Goal: Communication & Community: Ask a question

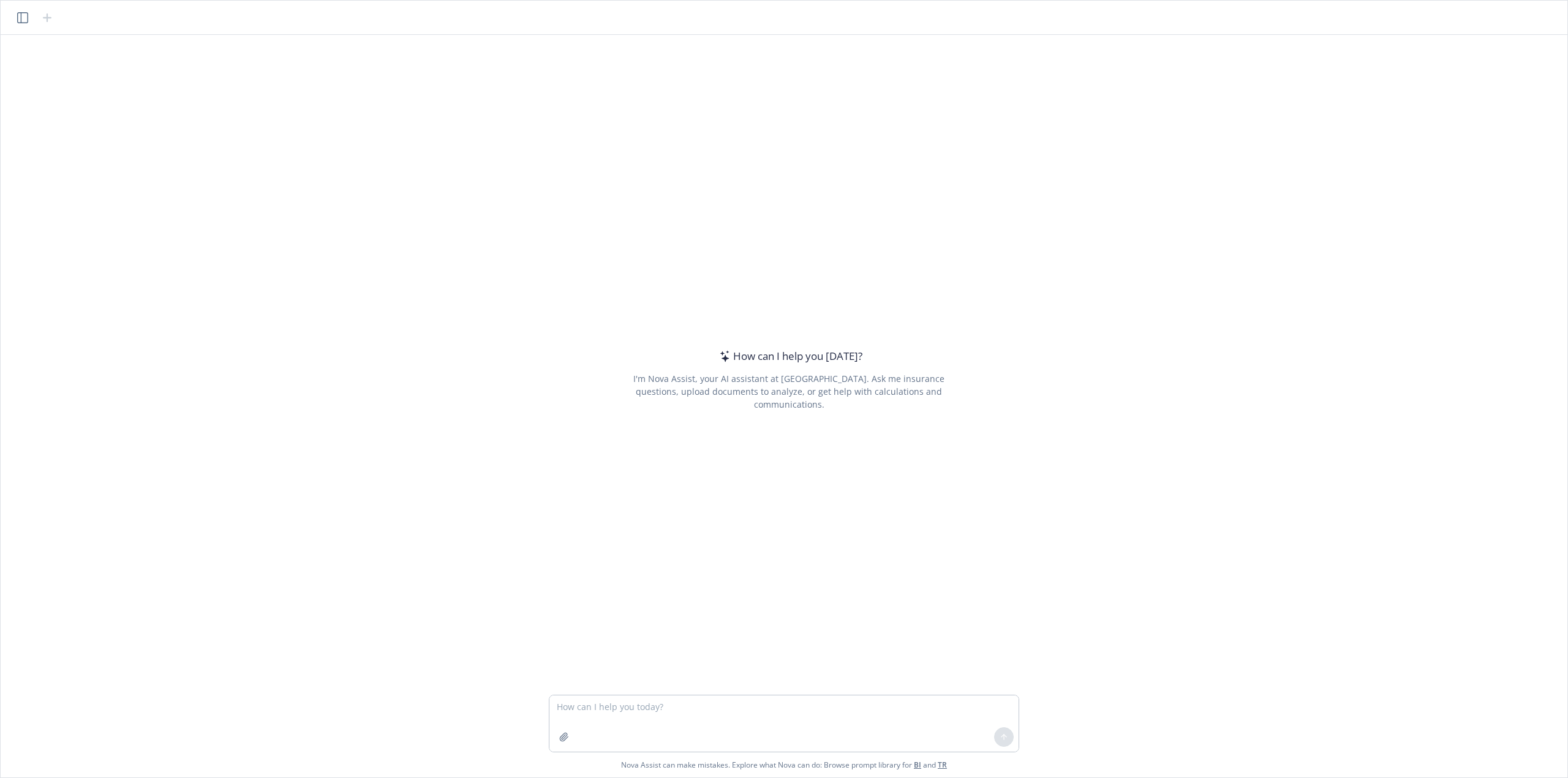
click at [653, 717] on textarea at bounding box center [784, 723] width 470 height 56
type textarea "hello"
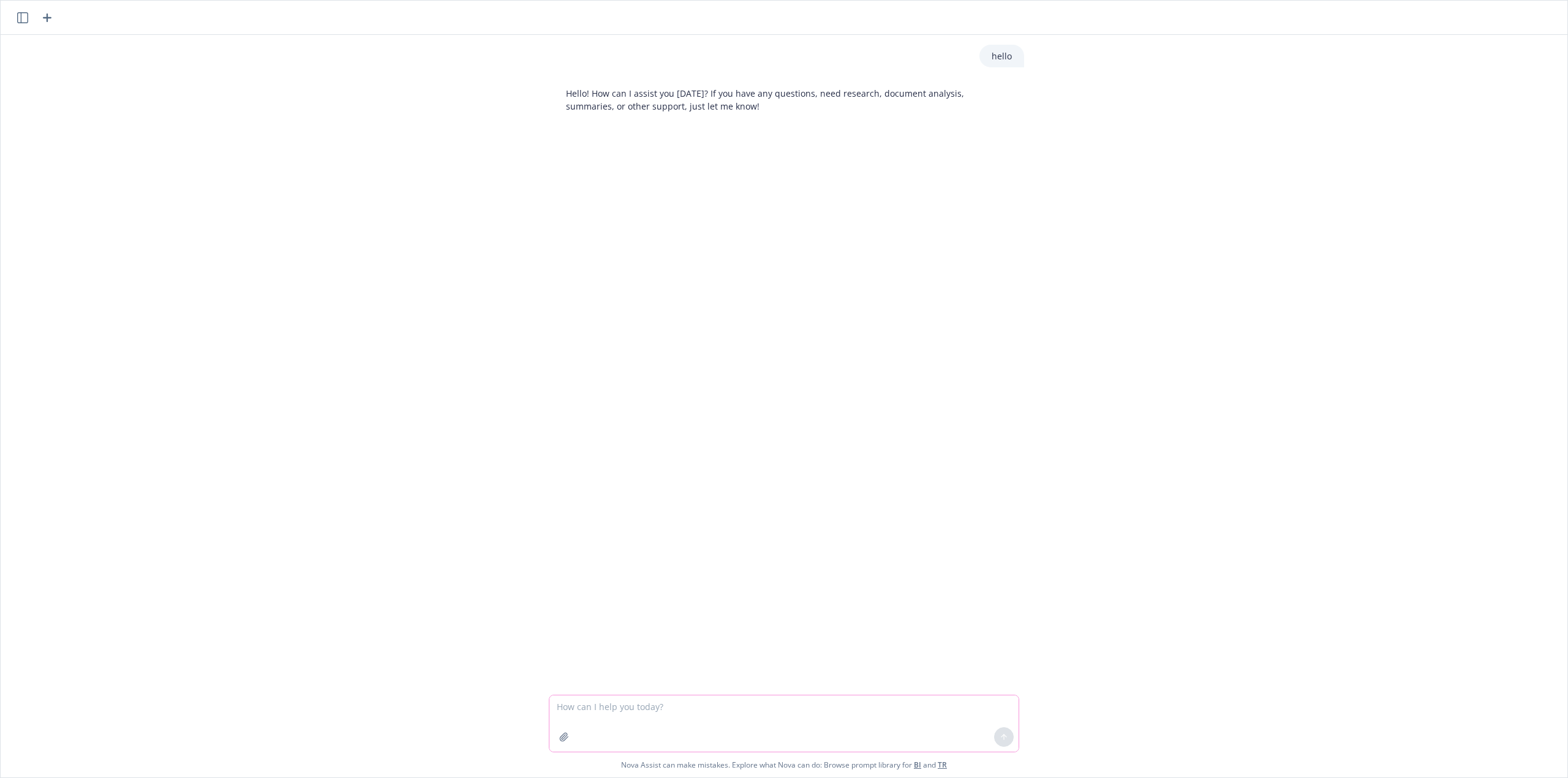
click at [564, 735] on icon "button" at bounding box center [564, 738] width 10 height 10
click at [664, 653] on textarea at bounding box center [784, 640] width 470 height 56
click at [594, 684] on div at bounding box center [578, 698] width 41 height 41
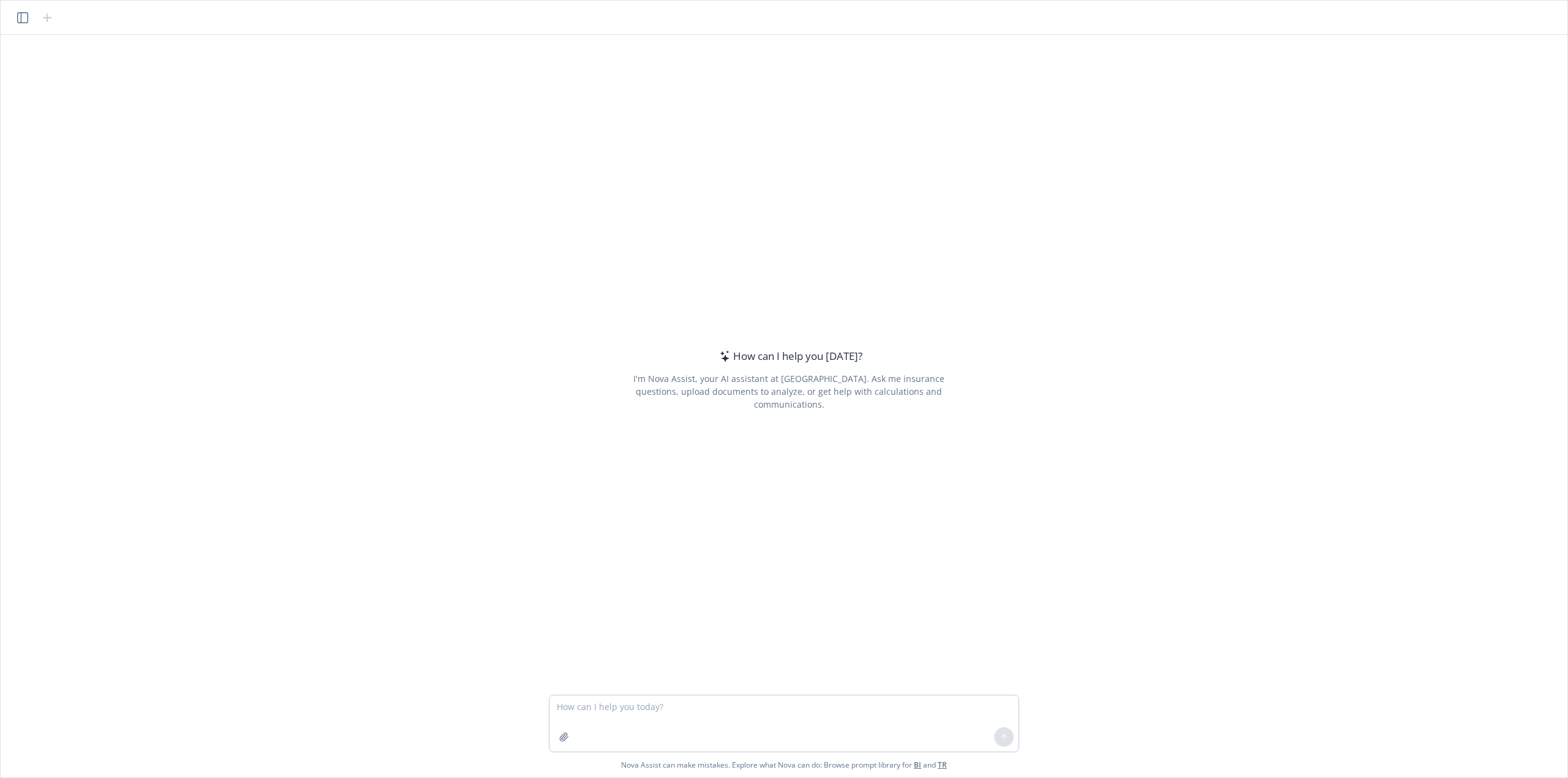
click at [660, 710] on textarea at bounding box center [784, 723] width 470 height 56
paste textarea "1-O1PYAI Rev #1 Q [DATE] 01:02 PM Page 1 of 6 Independent Licensee of the Blue …"
type textarea "1-O1PYAI Rev #1 Q [DATE] 01:02 PM Page 1 of 6 Independent Licensee of the Blue …"
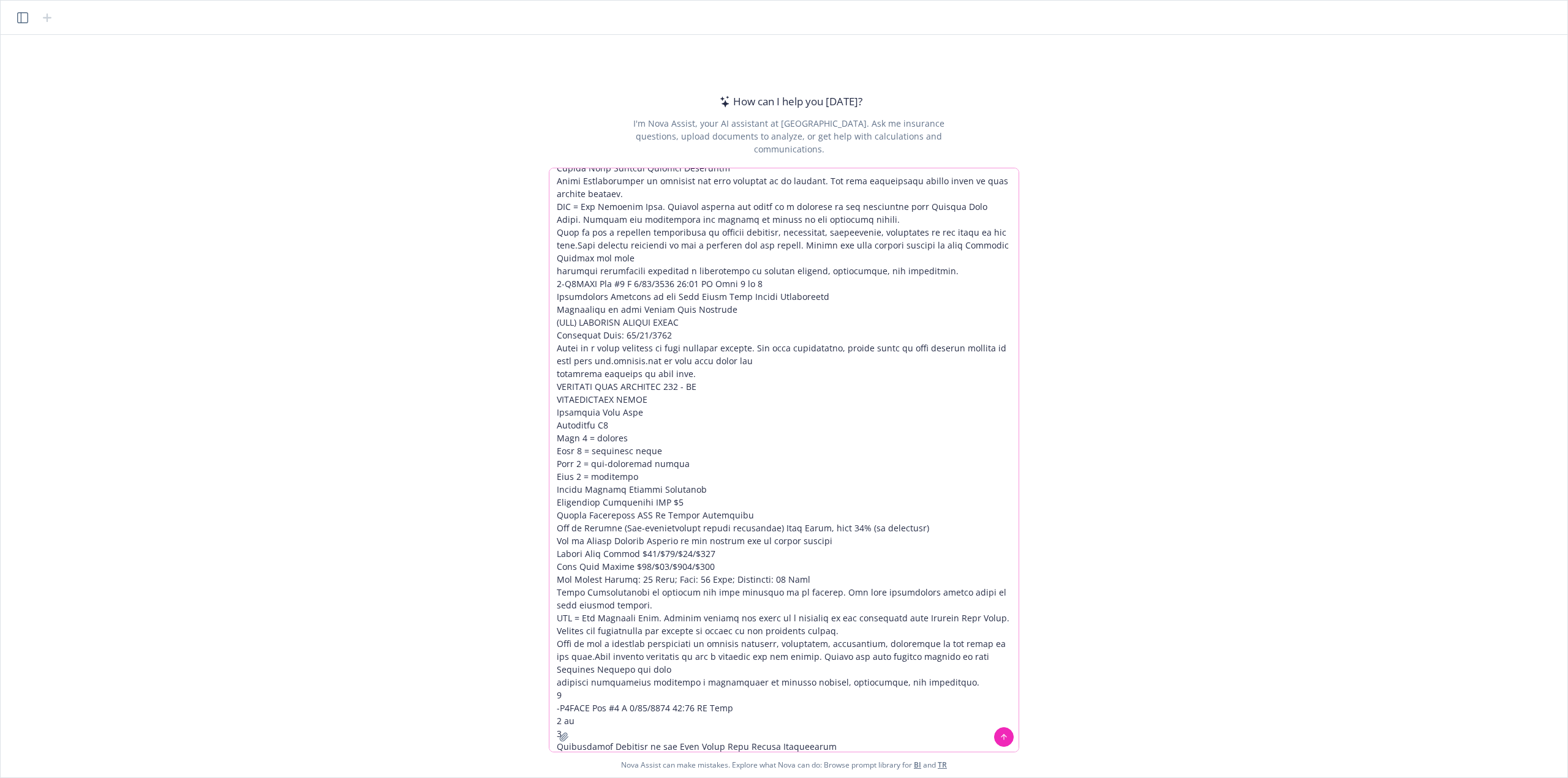
click at [736, 304] on textarea at bounding box center [784, 460] width 470 height 584
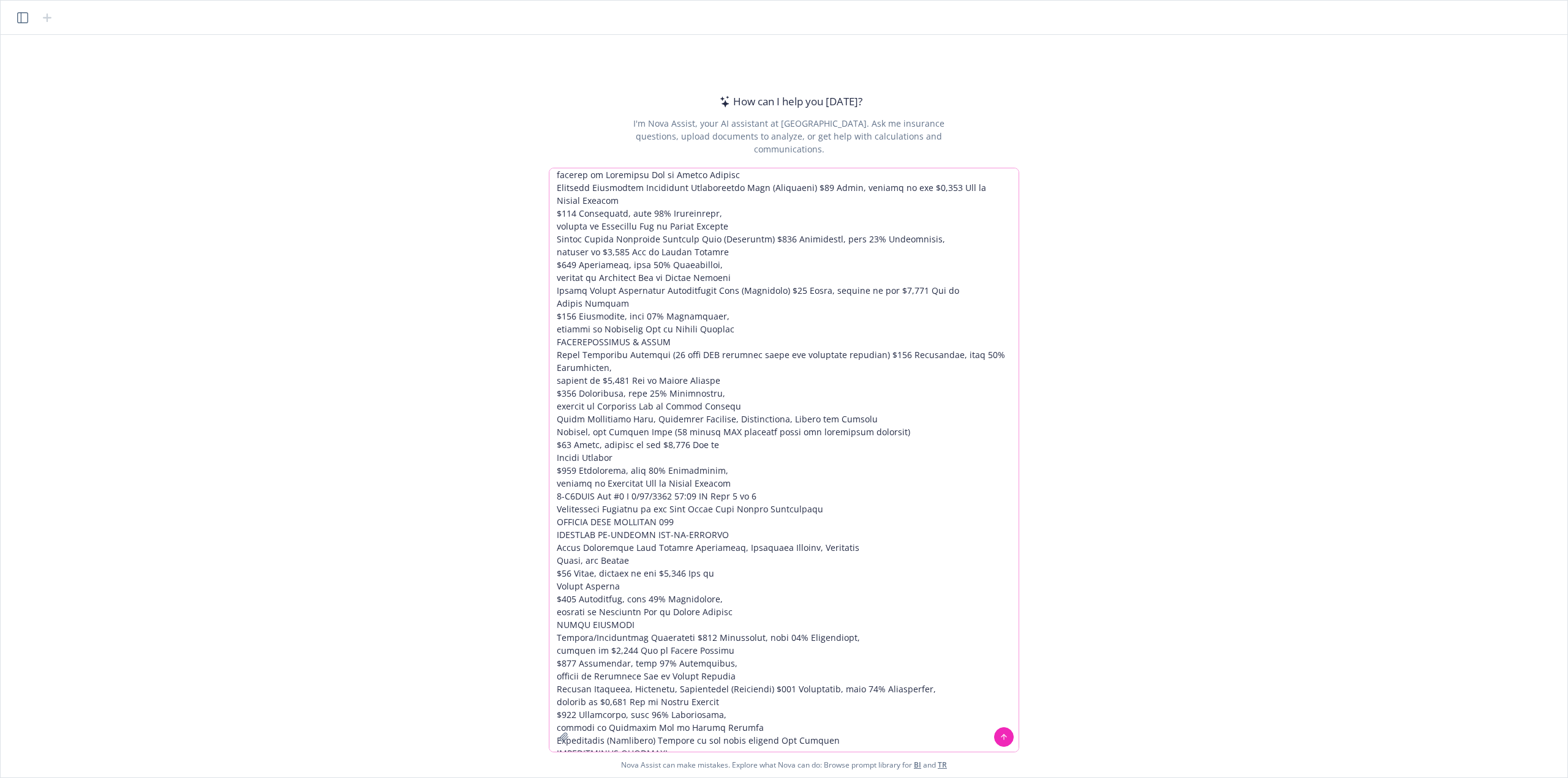
scroll to position [1921, 0]
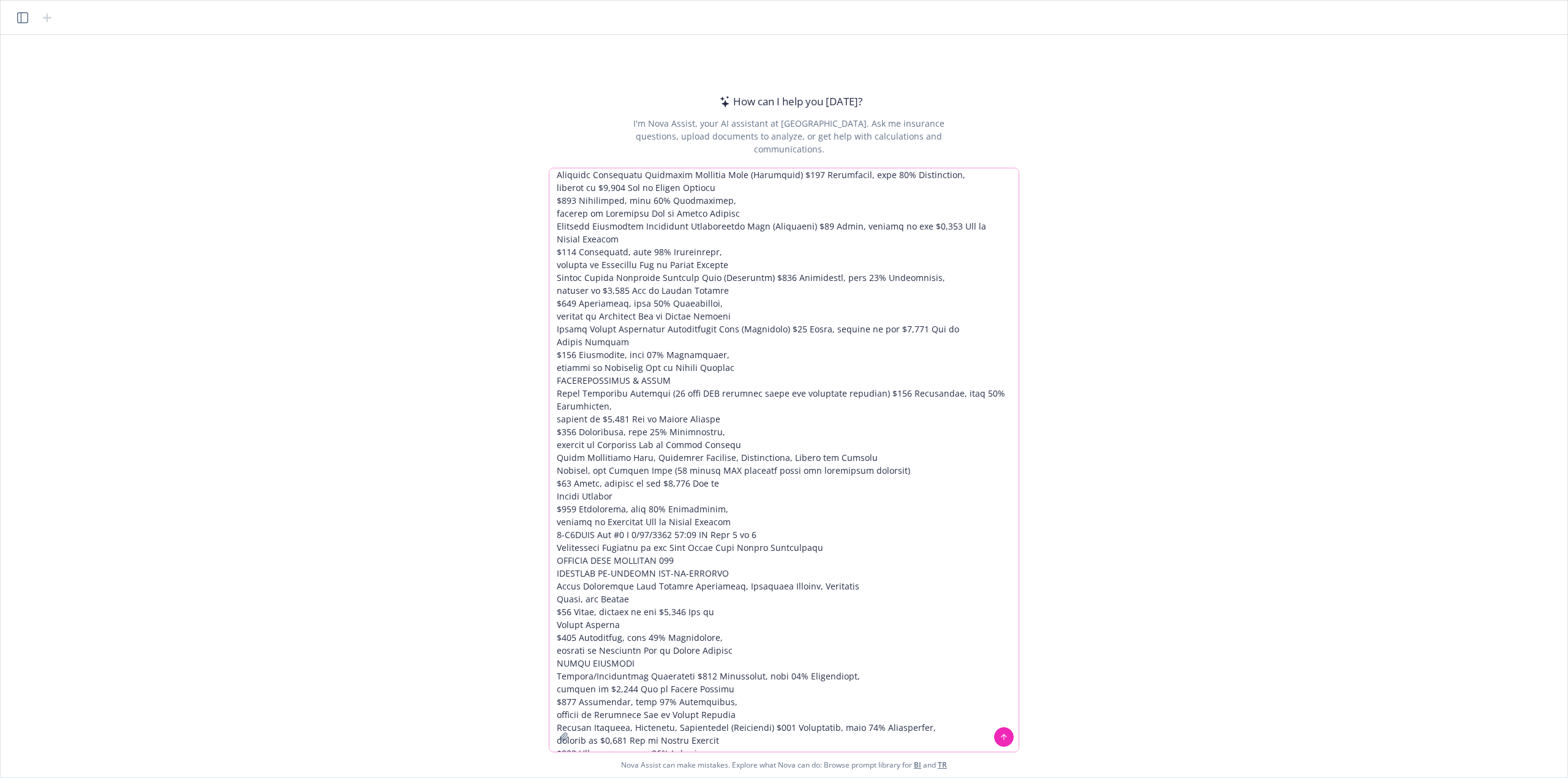
click at [714, 290] on textarea at bounding box center [784, 460] width 470 height 584
drag, startPoint x: 722, startPoint y: 285, endPoint x: 877, endPoint y: 710, distance: 452.4
click at [877, 710] on textarea at bounding box center [784, 460] width 470 height 584
click at [700, 559] on textarea at bounding box center [784, 460] width 470 height 584
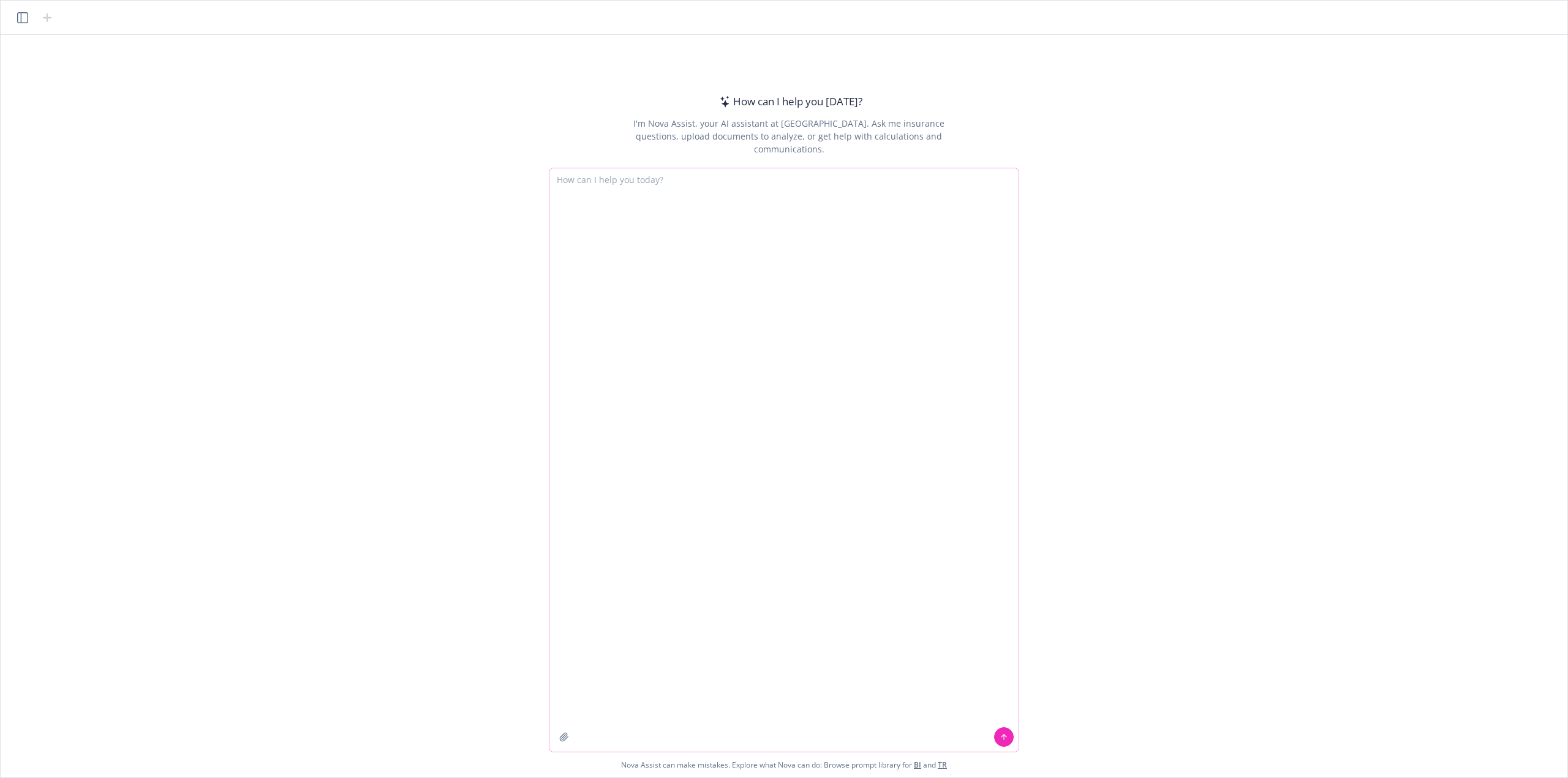
scroll to position [0, 0]
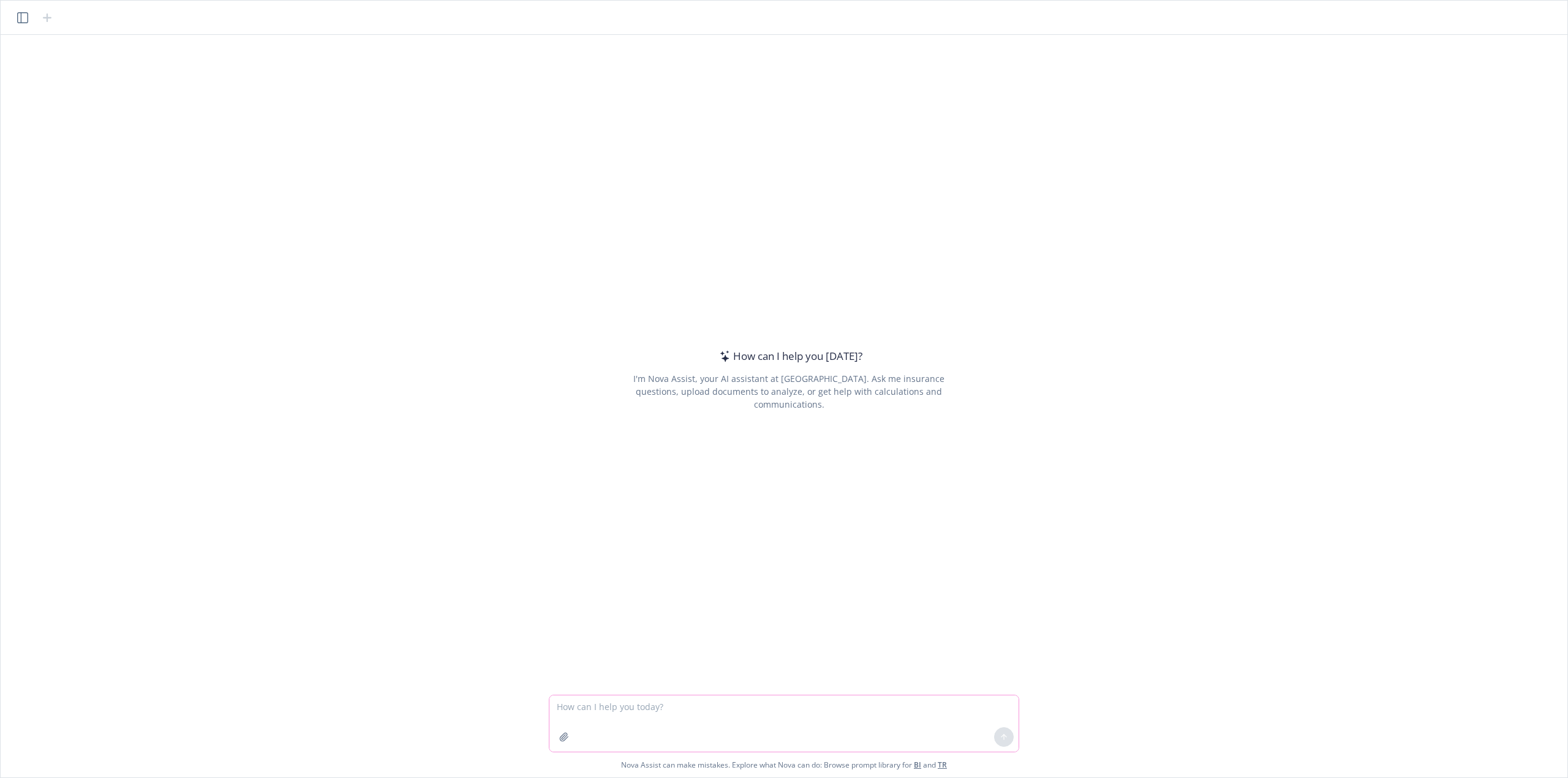
click at [560, 742] on icon "button" at bounding box center [564, 738] width 10 height 10
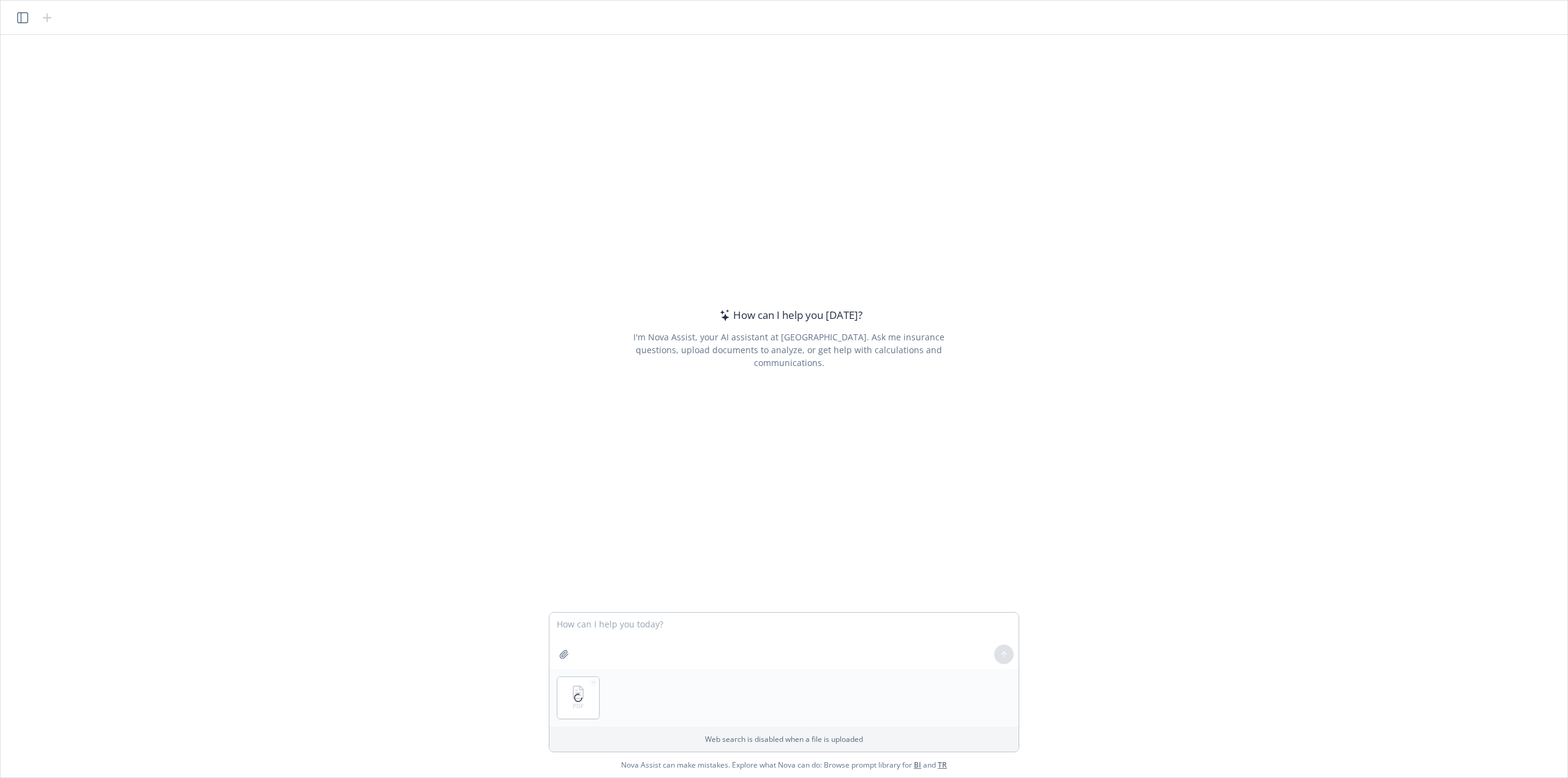
click at [570, 701] on div at bounding box center [578, 698] width 41 height 41
click at [594, 683] on div at bounding box center [578, 698] width 41 height 41
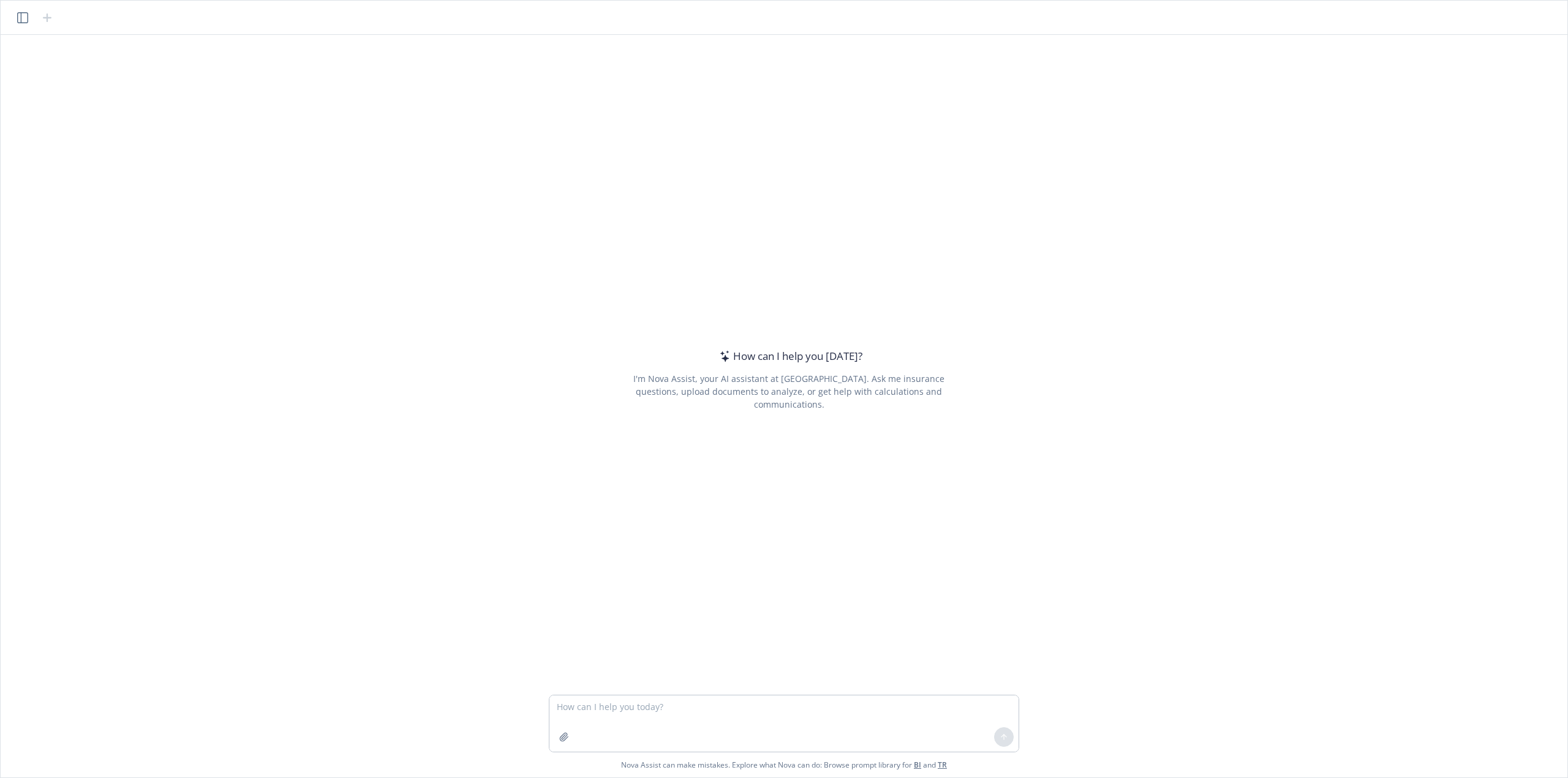
click at [862, 717] on textarea at bounding box center [784, 723] width 470 height 56
